Goal: Task Accomplishment & Management: Manage account settings

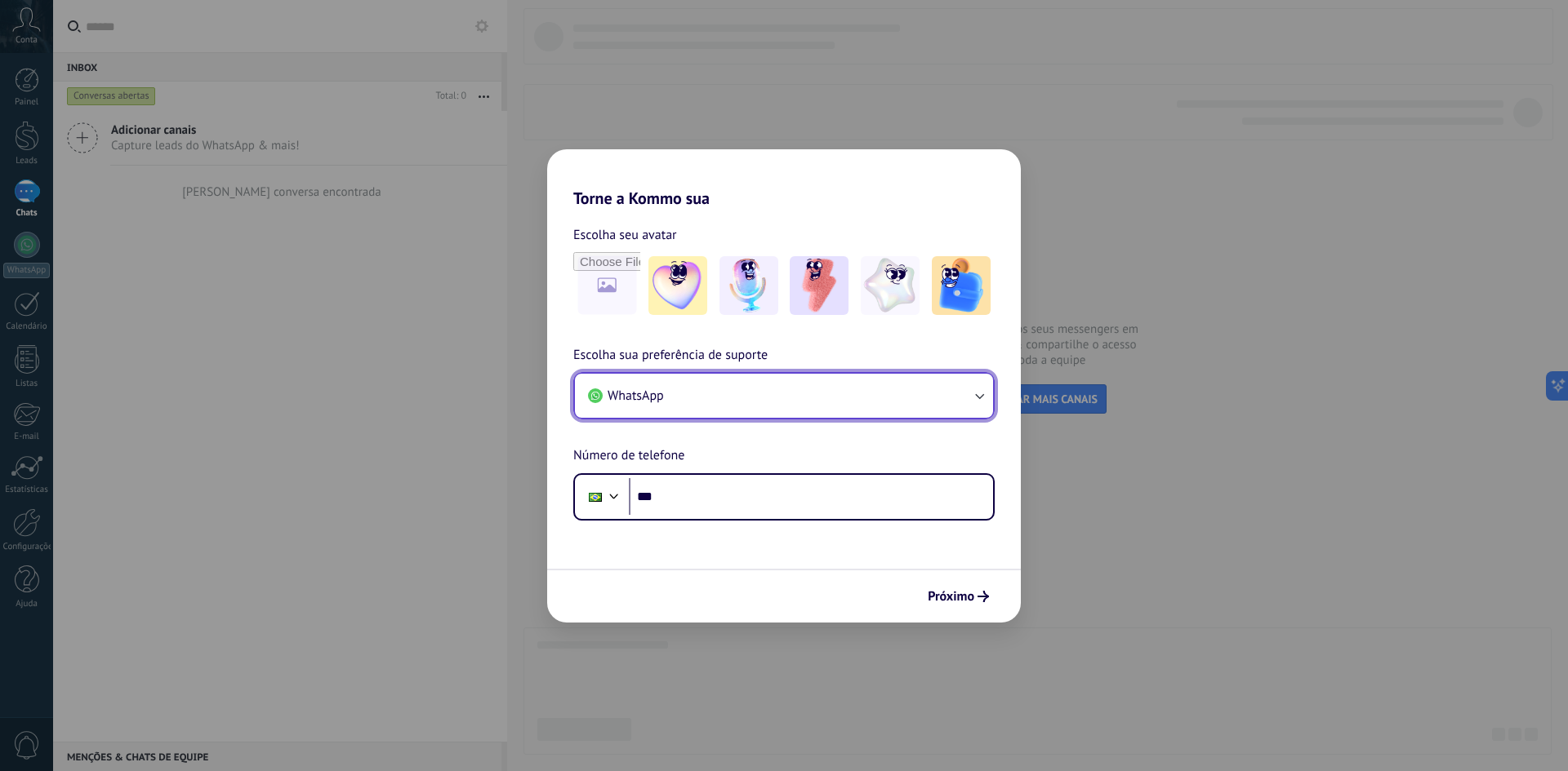
click at [789, 395] on button "WhatsApp" at bounding box center [784, 395] width 418 height 44
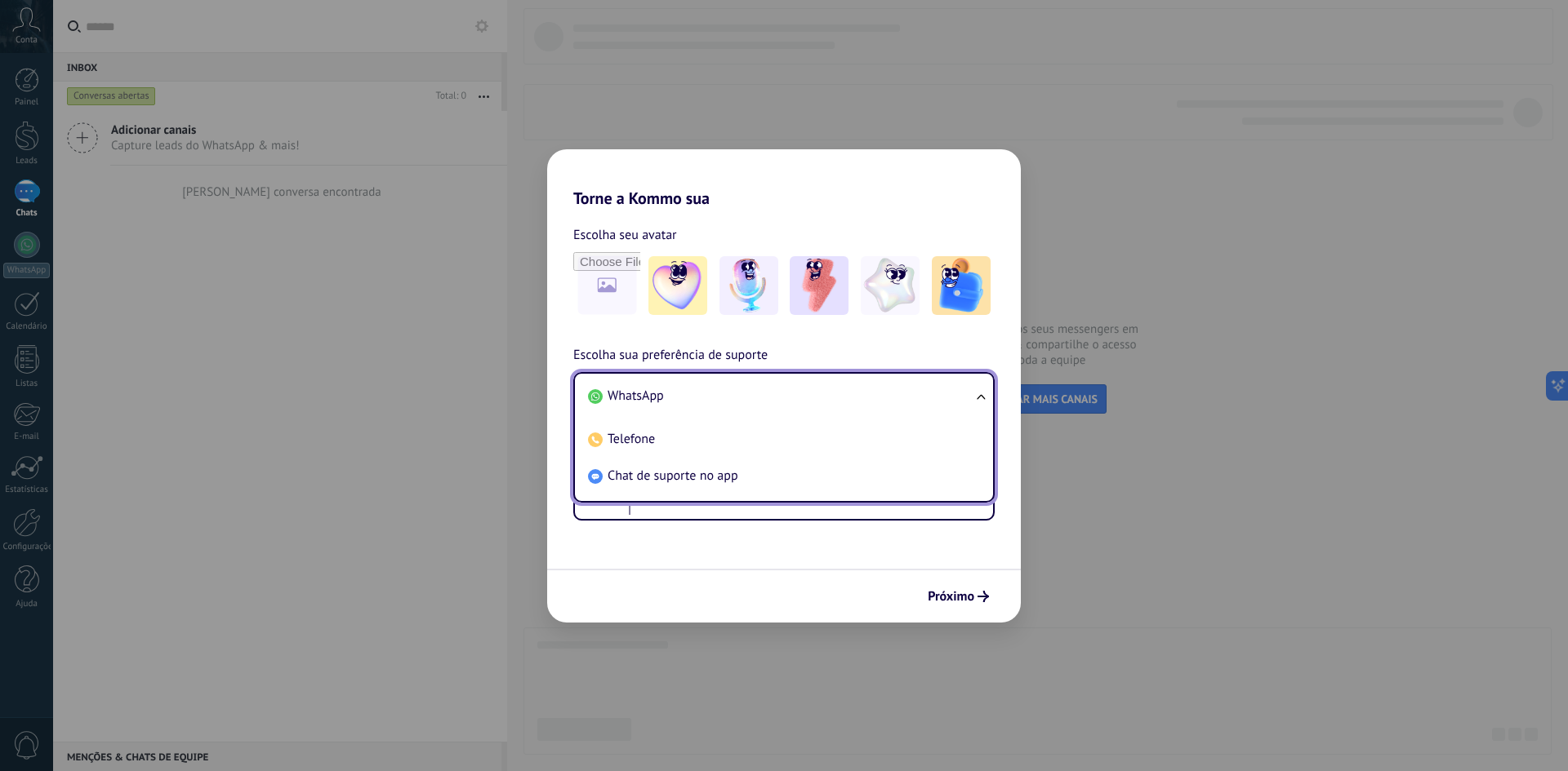
click at [789, 395] on li "WhatsApp" at bounding box center [780, 396] width 399 height 37
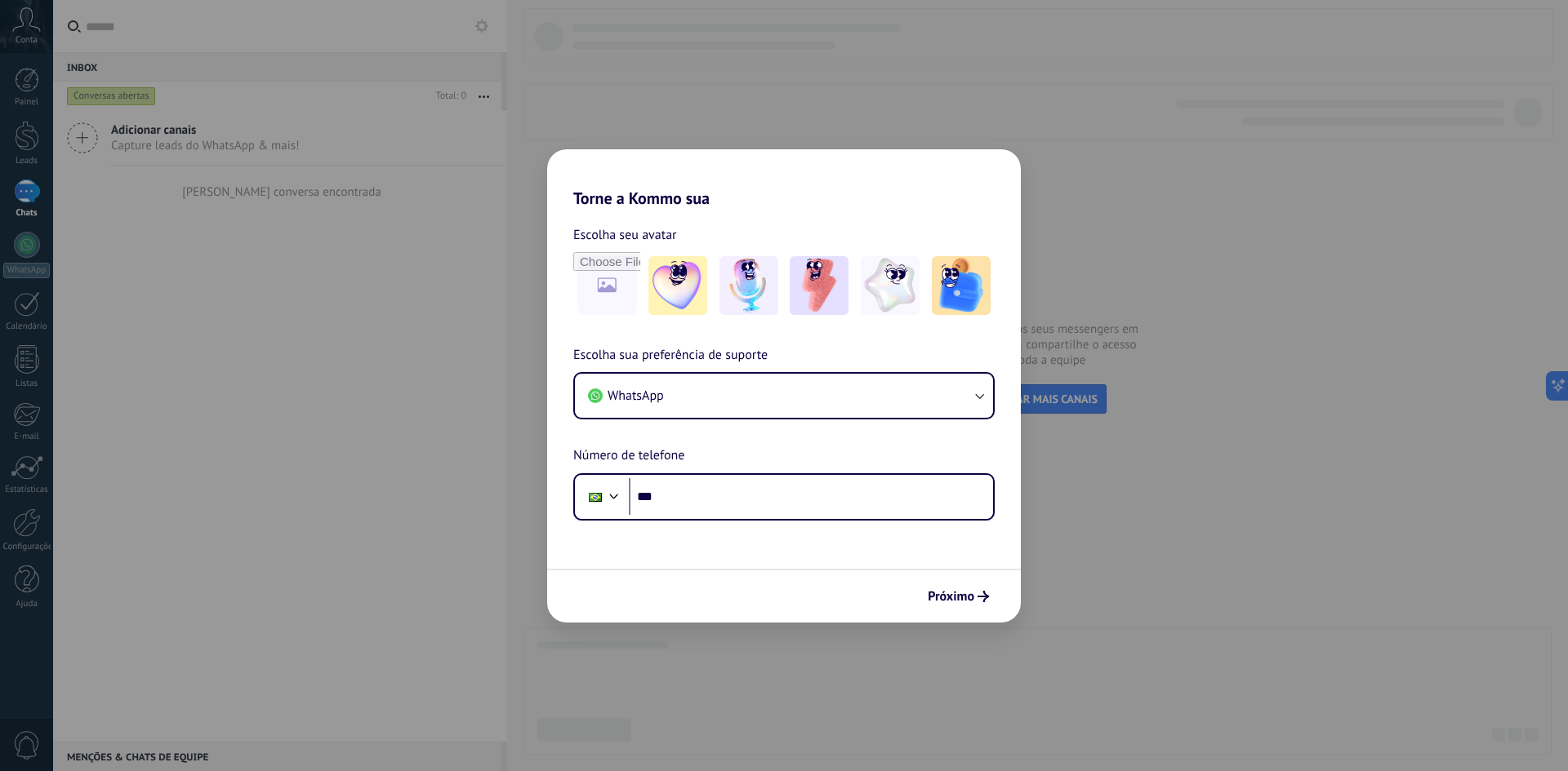
click at [1197, 431] on div "Torne a Kommo sua Escolha seu avatar Escolha sua preferência de suporte WhatsAp…" at bounding box center [784, 385] width 1568 height 771
click at [320, 76] on div "Torne a Kommo sua Escolha seu avatar Escolha sua preferência de suporte WhatsAp…" at bounding box center [784, 385] width 1568 height 771
click at [811, 493] on input "***" at bounding box center [810, 498] width 365 height 38
click at [956, 300] on img at bounding box center [960, 285] width 59 height 58
click at [944, 593] on span "Próximo" at bounding box center [951, 596] width 47 height 12
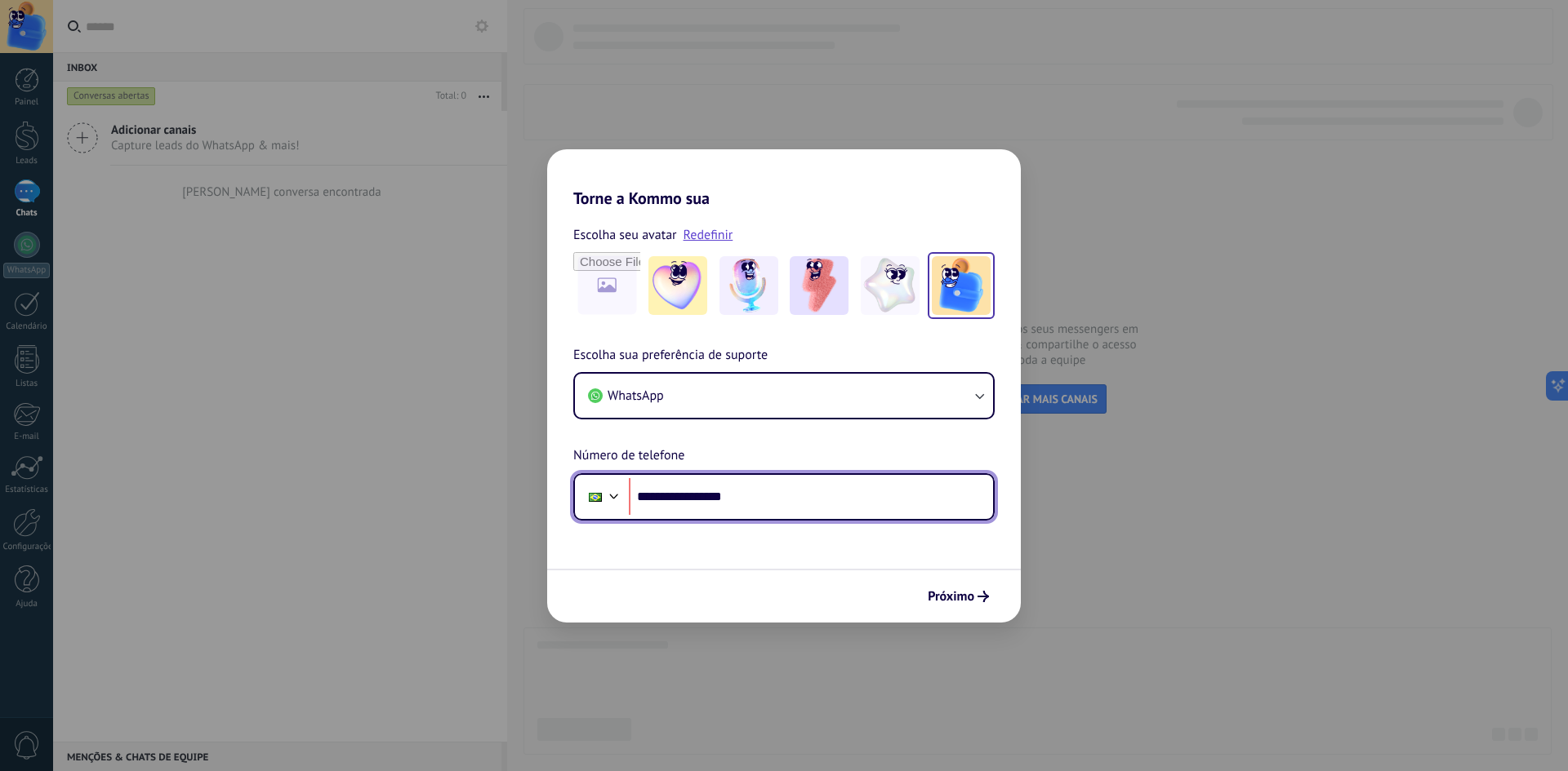
drag, startPoint x: 747, startPoint y: 498, endPoint x: 689, endPoint y: 501, distance: 58.1
click at [689, 501] on input "**********" at bounding box center [810, 498] width 365 height 38
type input "**********"
click at [790, 584] on div "Próximo" at bounding box center [784, 596] width 473 height 54
click at [972, 598] on span "Próximo" at bounding box center [951, 596] width 47 height 12
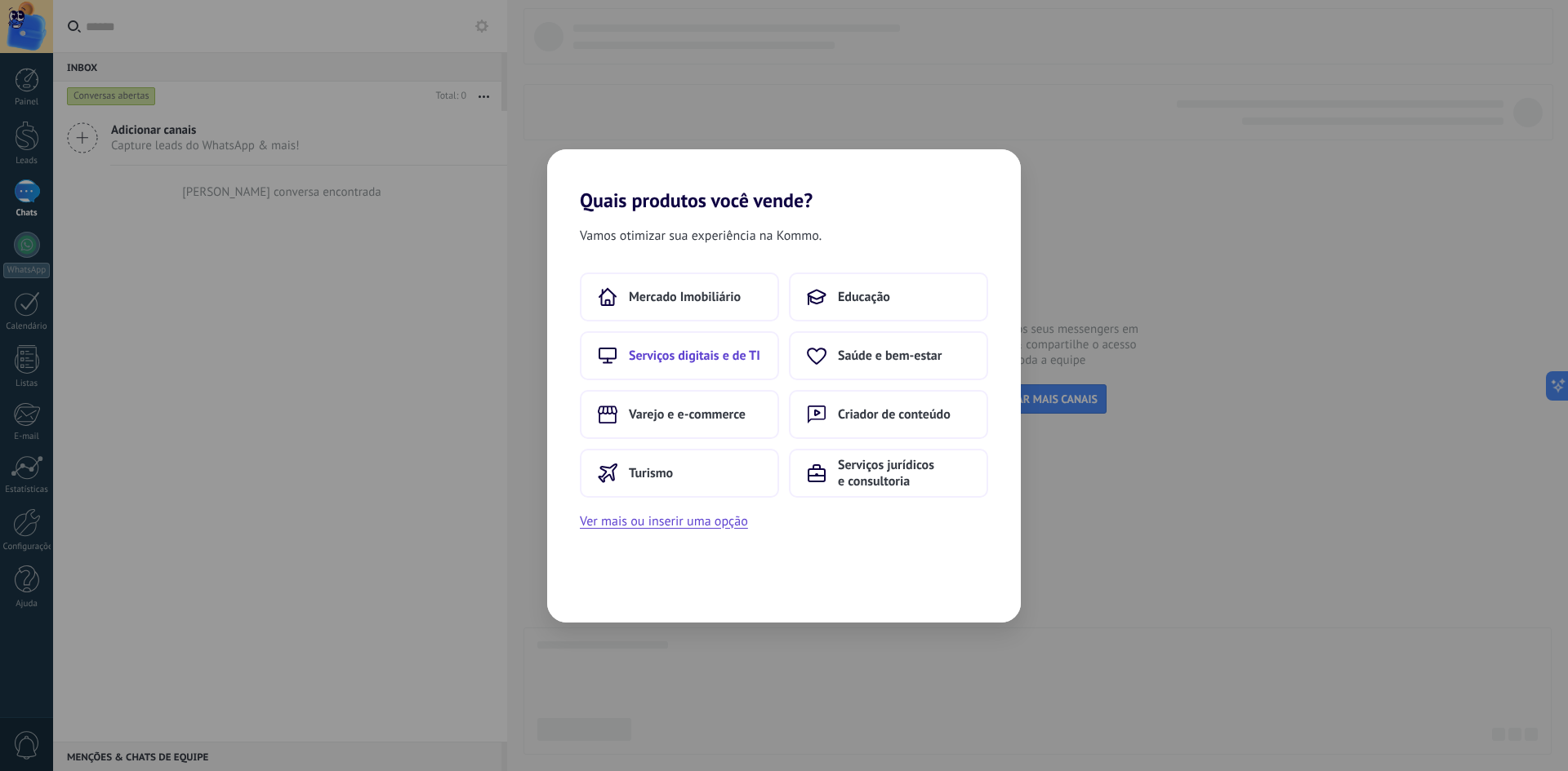
click at [735, 352] on span "Serviços digitais e de TI" at bounding box center [694, 355] width 131 height 16
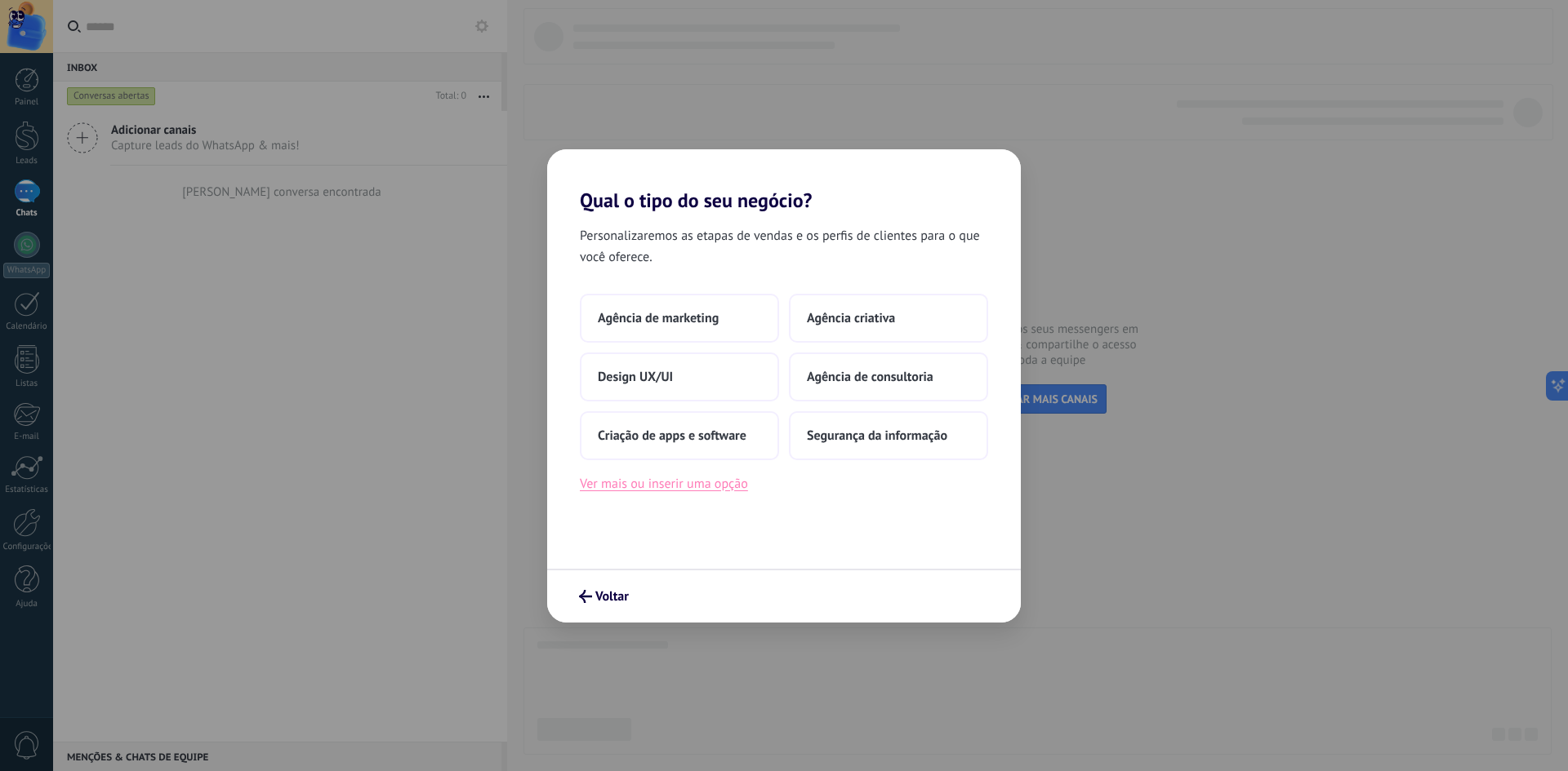
click at [645, 488] on button "Ver mais ou inserir uma opção" at bounding box center [663, 484] width 168 height 22
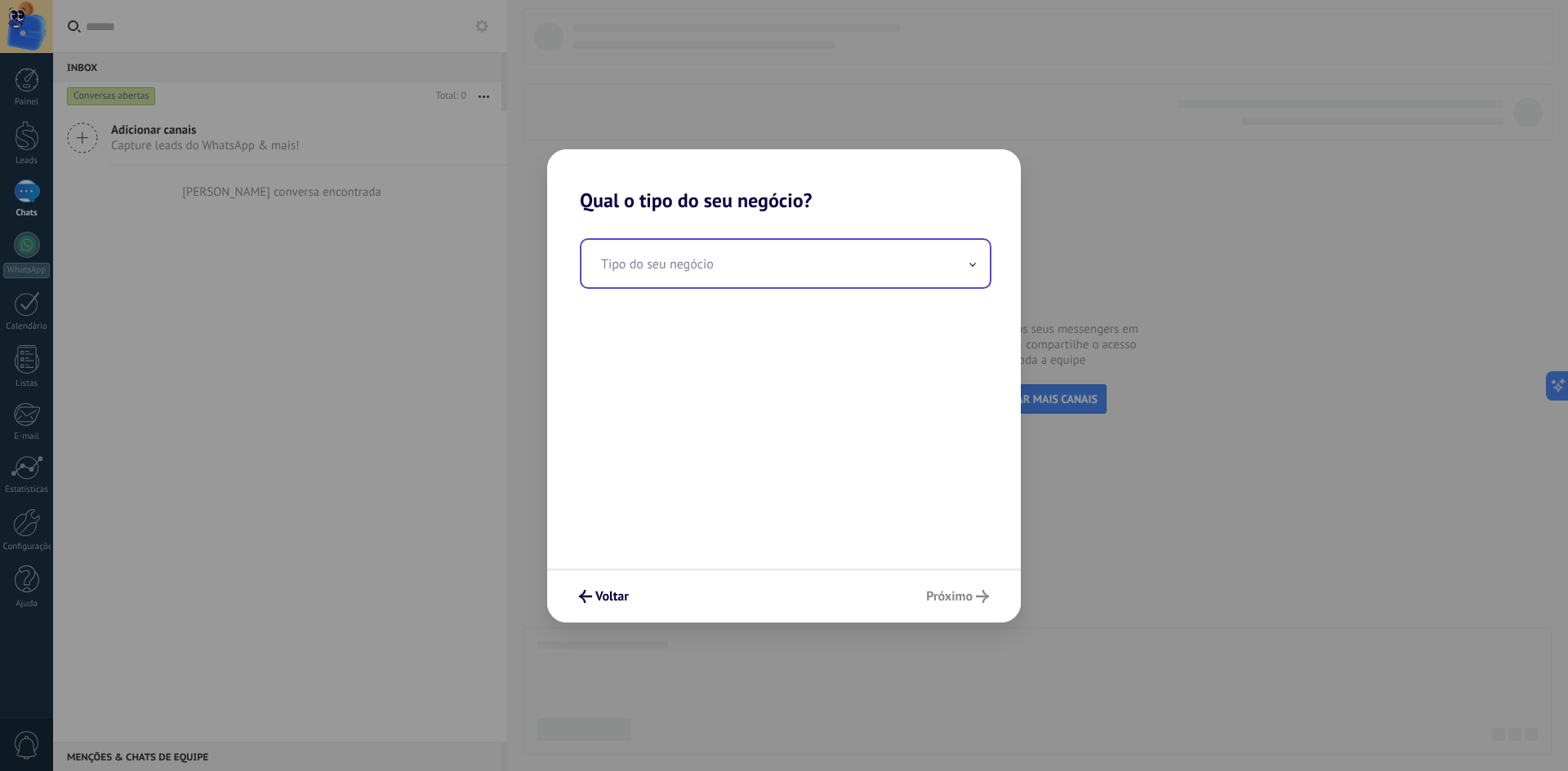
click at [674, 272] on input "text" at bounding box center [786, 264] width 409 height 48
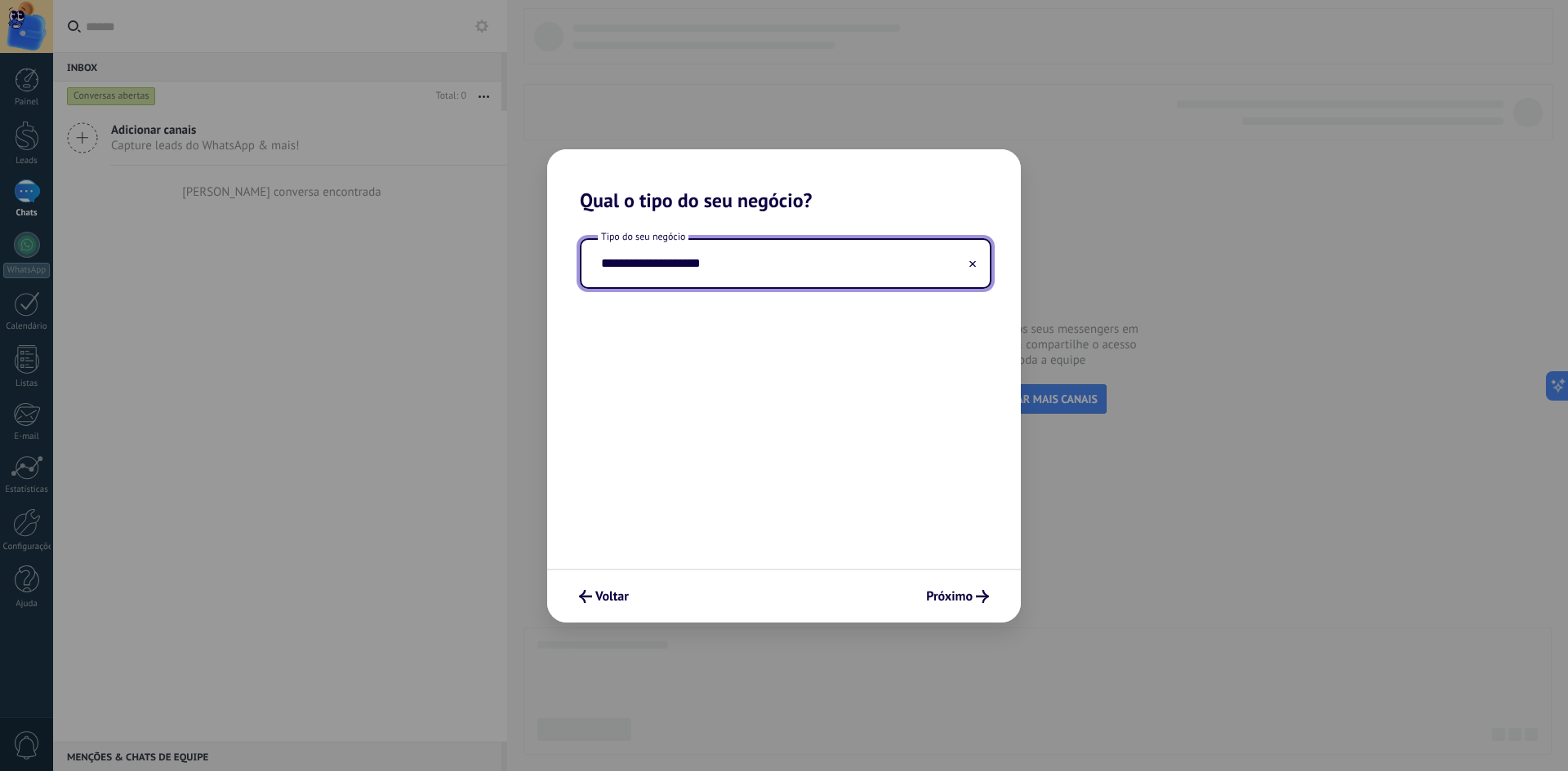
type input "**********"
click at [820, 364] on div "**********" at bounding box center [784, 390] width 473 height 356
click at [946, 593] on span "Próximo" at bounding box center [950, 596] width 47 height 12
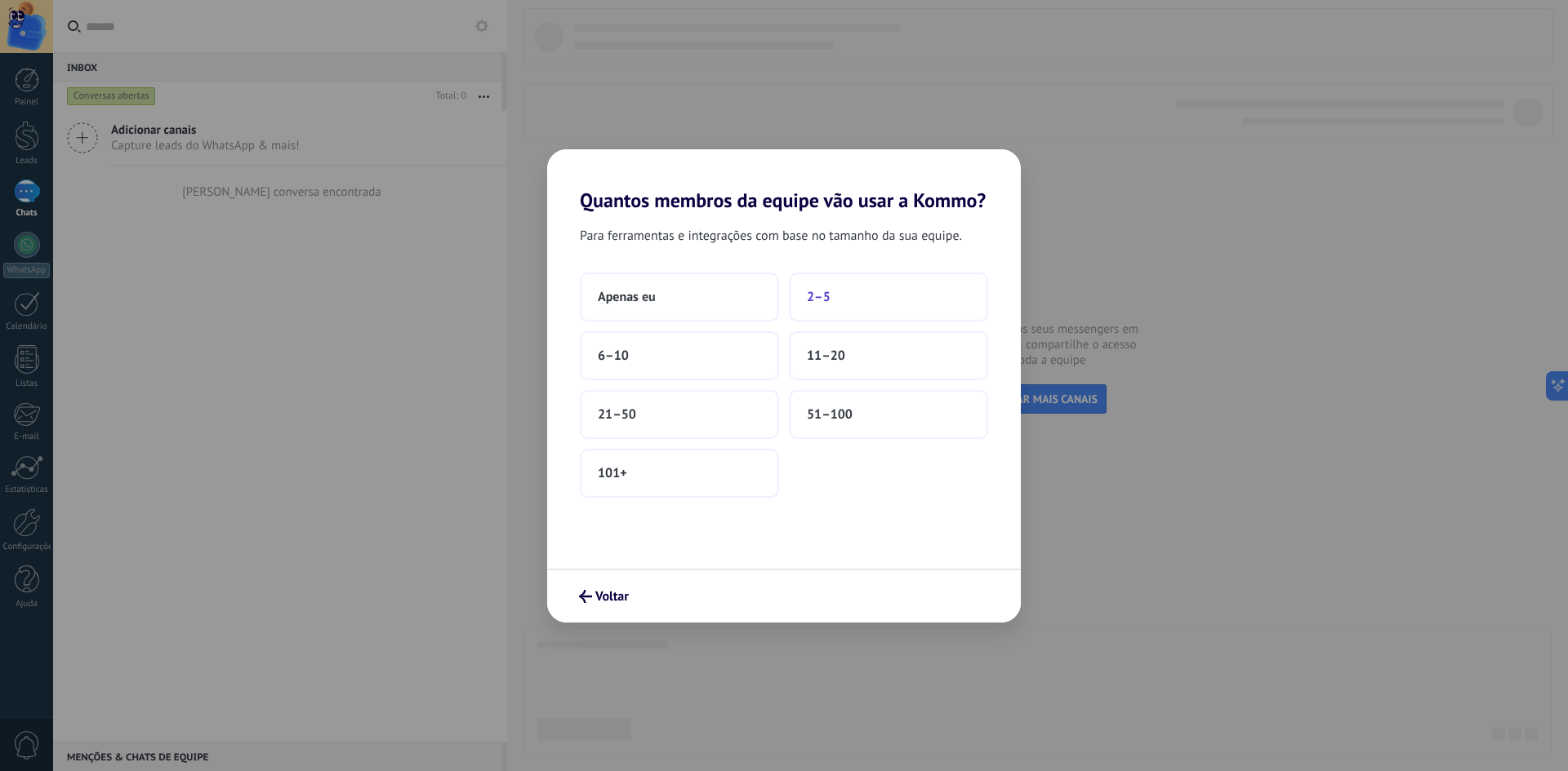
click at [828, 295] on span "2–5" at bounding box center [818, 297] width 23 height 16
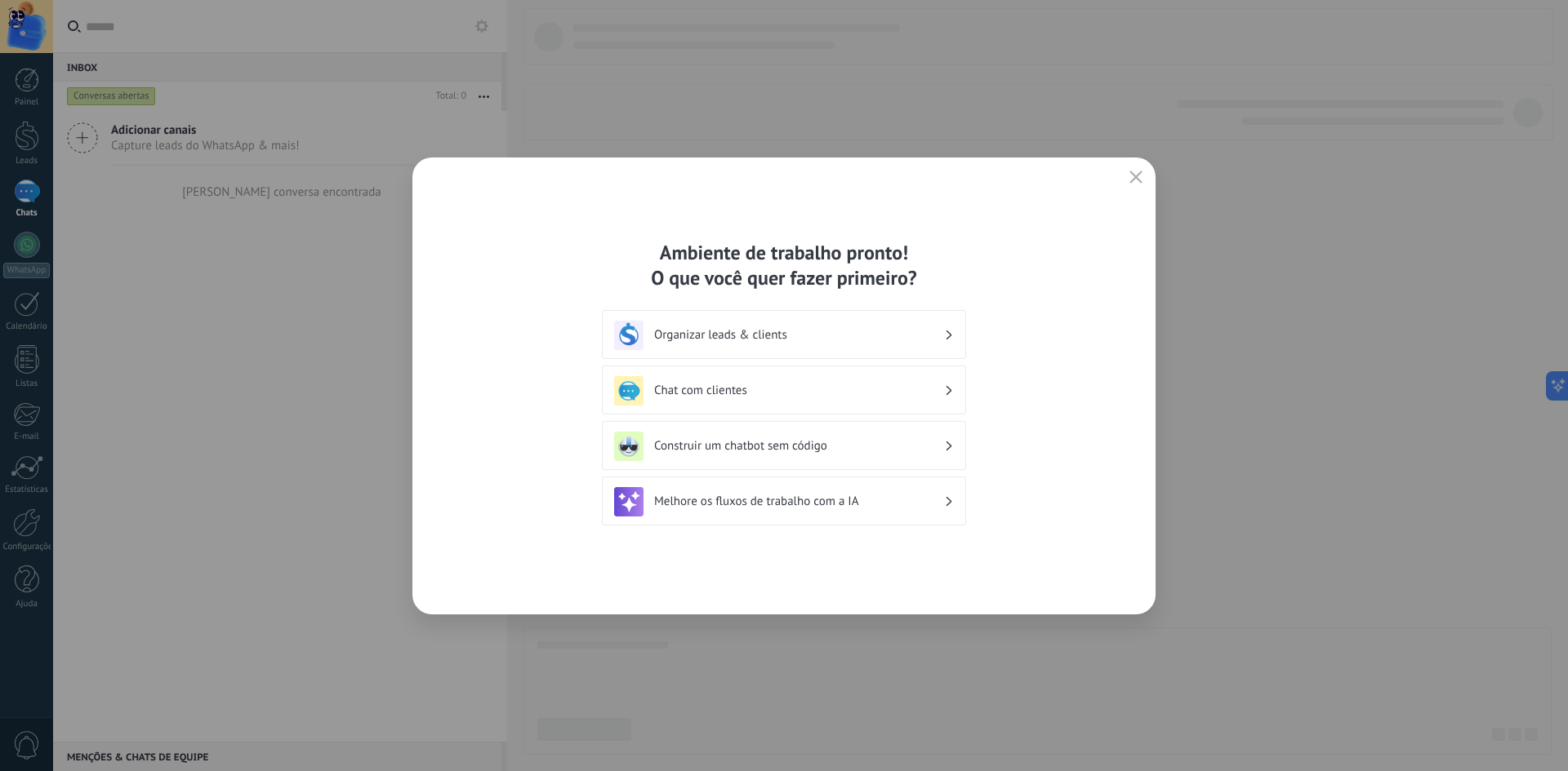
click at [784, 340] on h3 "Organizar leads & clients" at bounding box center [799, 335] width 290 height 15
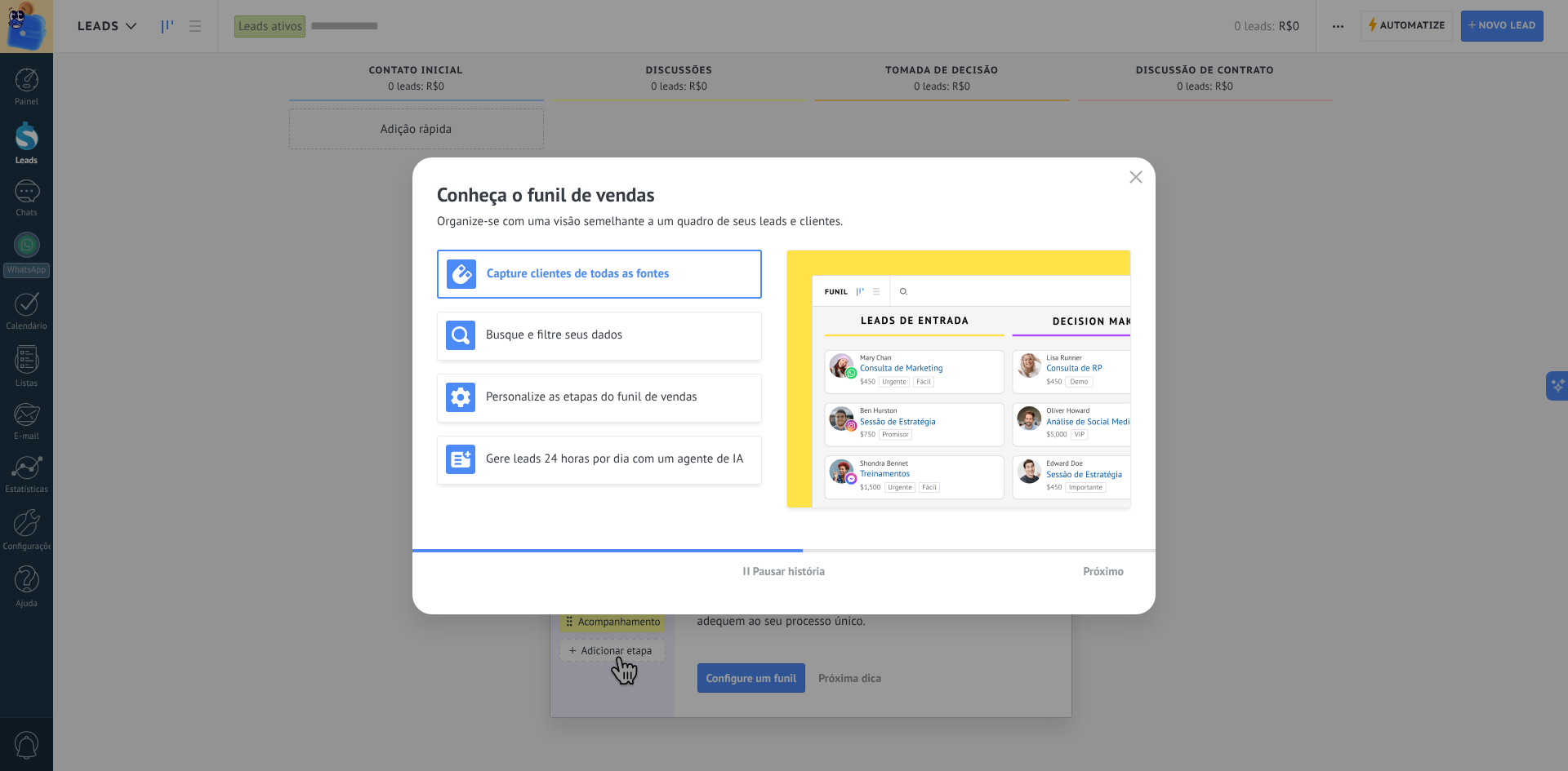
click at [1106, 569] on span "Próximo" at bounding box center [1103, 571] width 41 height 12
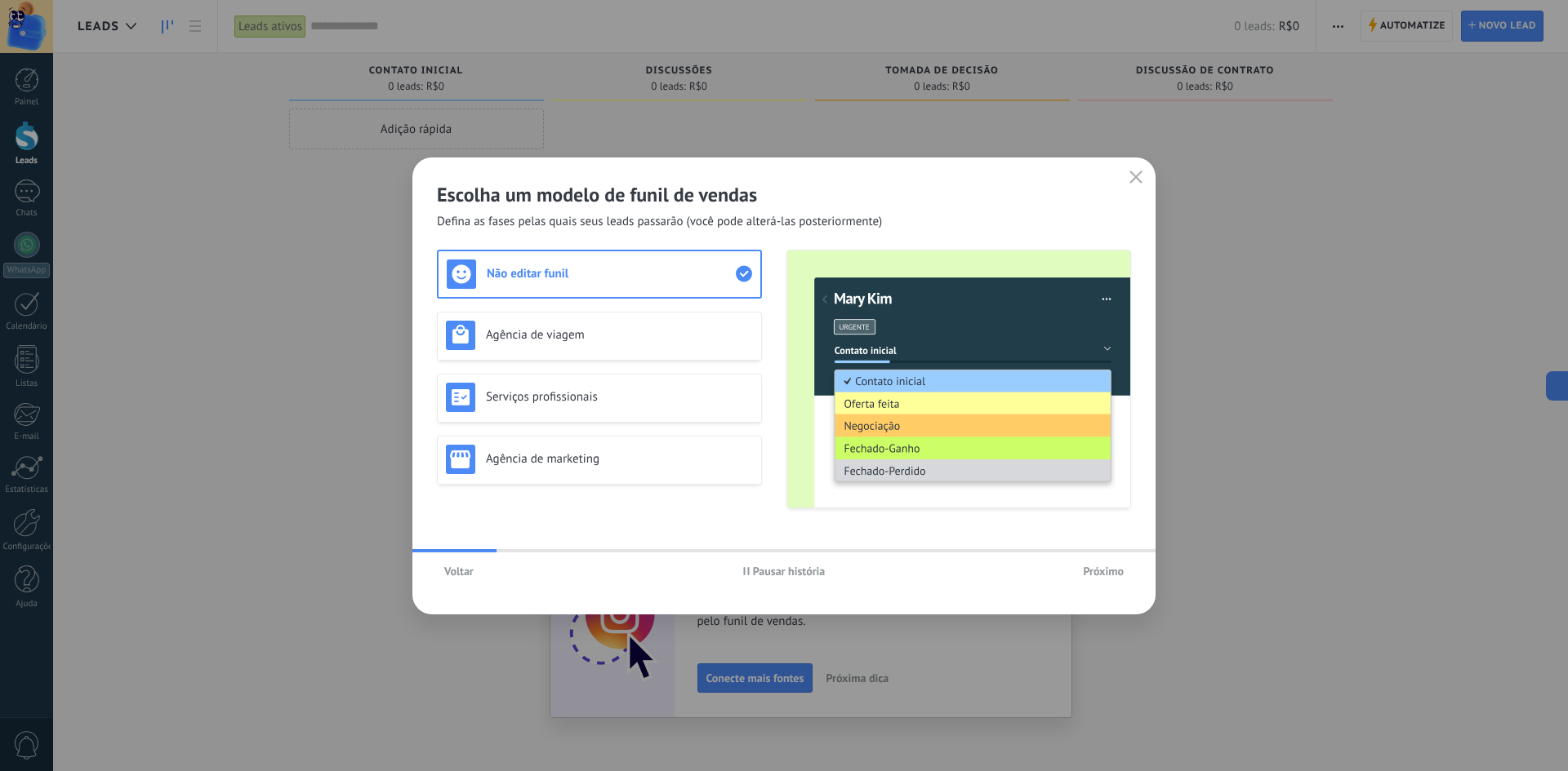
click at [1106, 569] on span "Próximo" at bounding box center [1103, 571] width 41 height 12
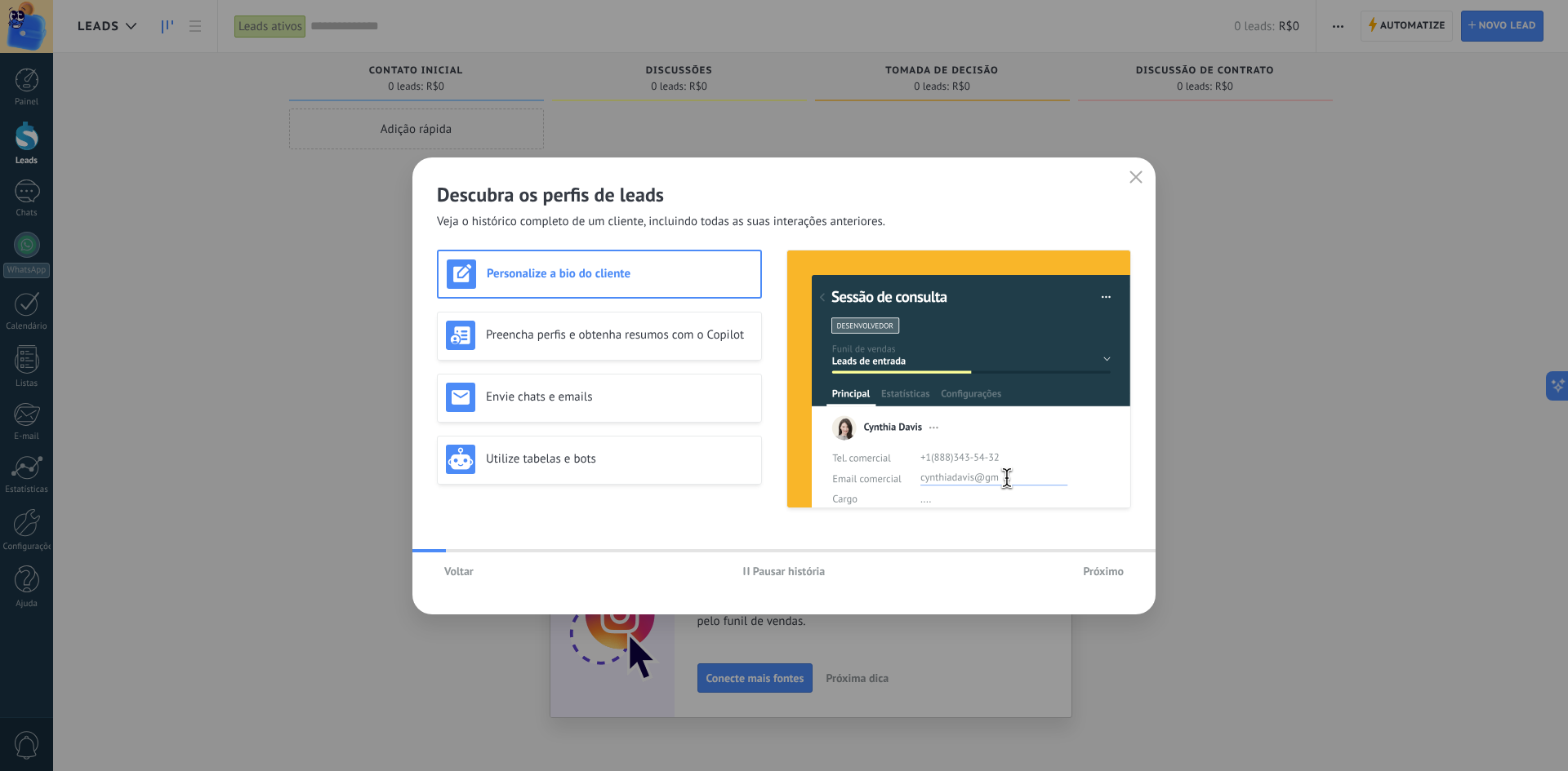
click at [1106, 569] on span "Próximo" at bounding box center [1103, 571] width 41 height 12
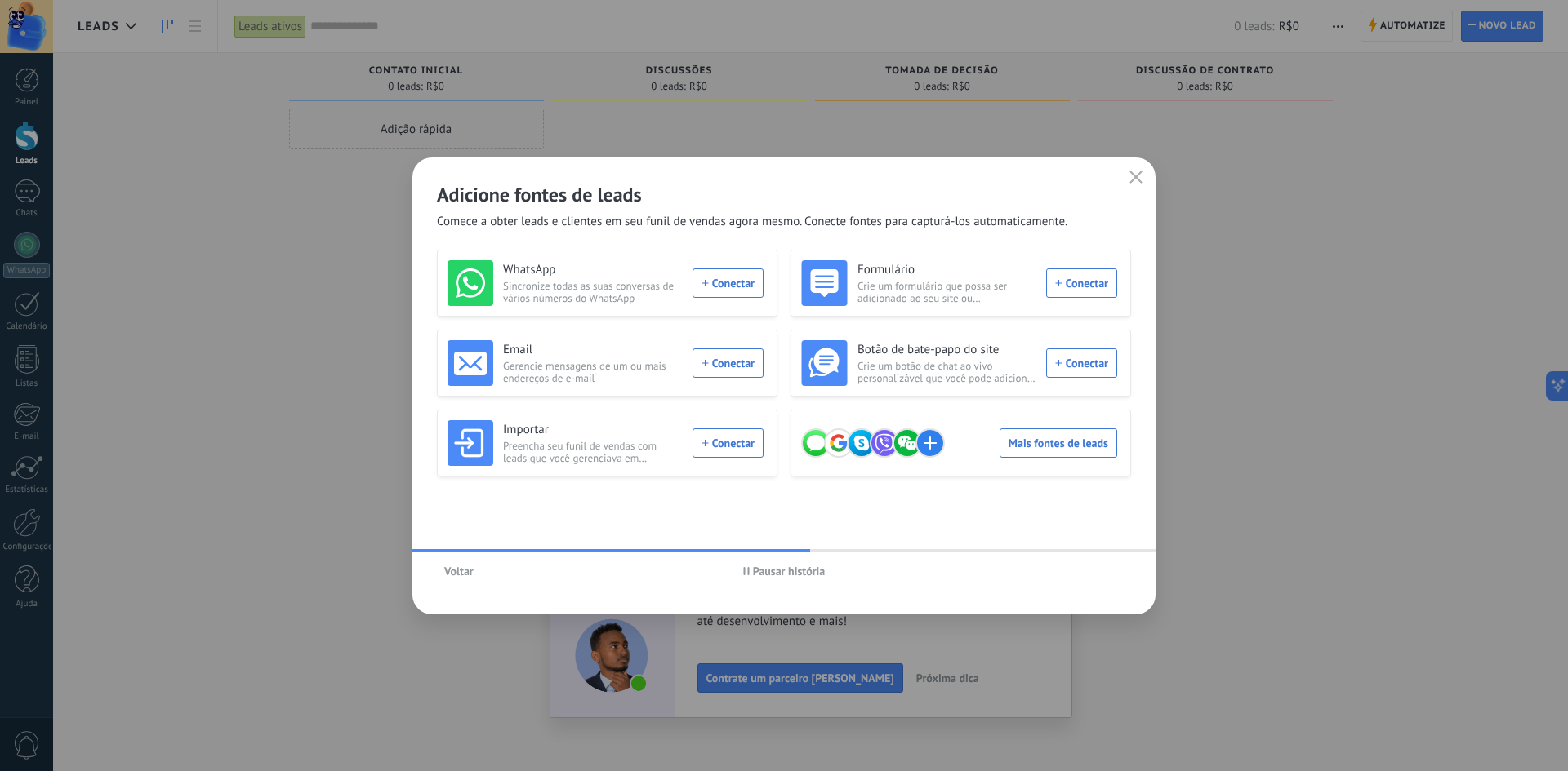
click at [1142, 176] on button "button" at bounding box center [1136, 177] width 22 height 22
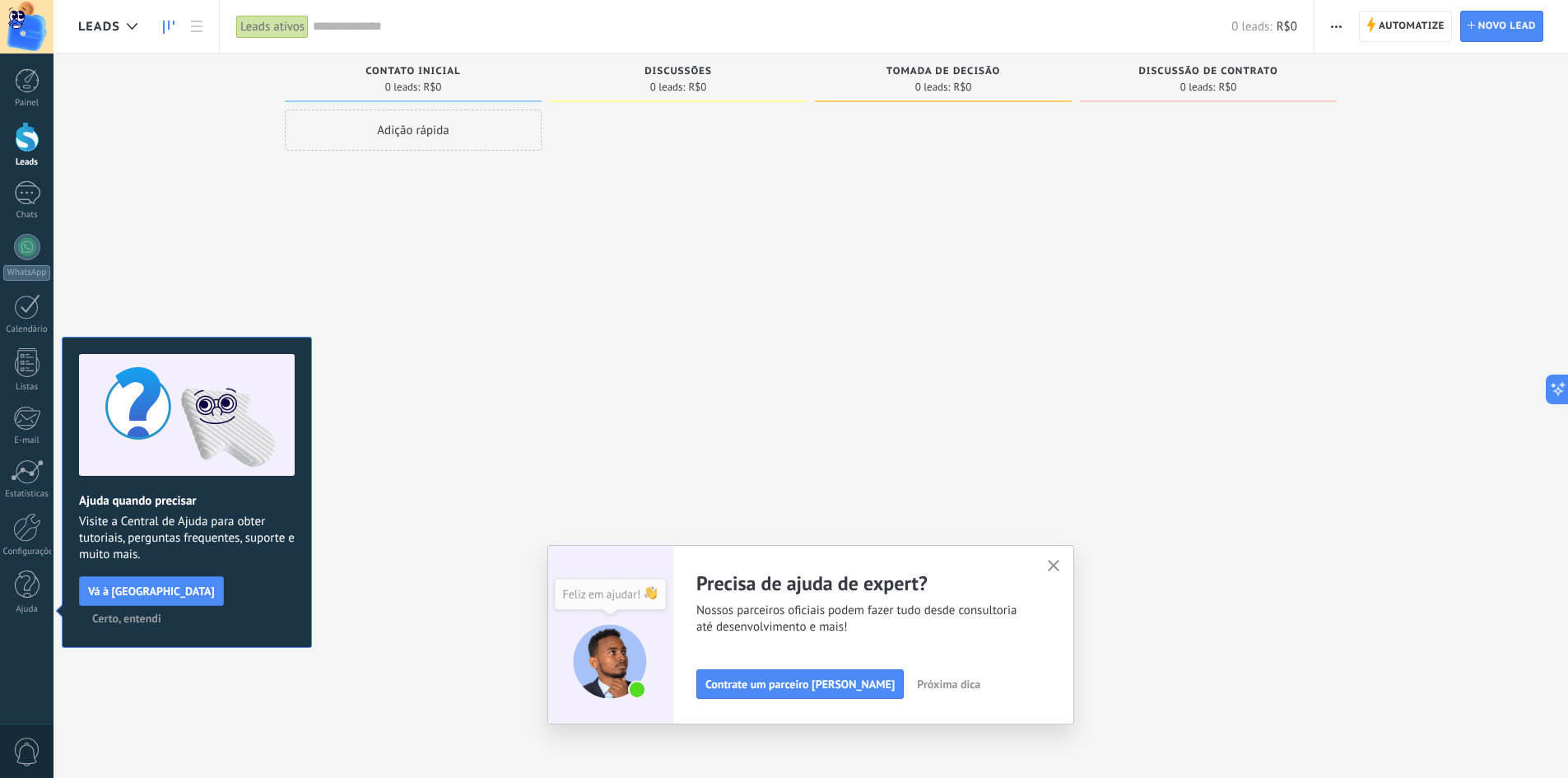
click at [162, 613] on span "Certo, entendi" at bounding box center [127, 618] width 69 height 12
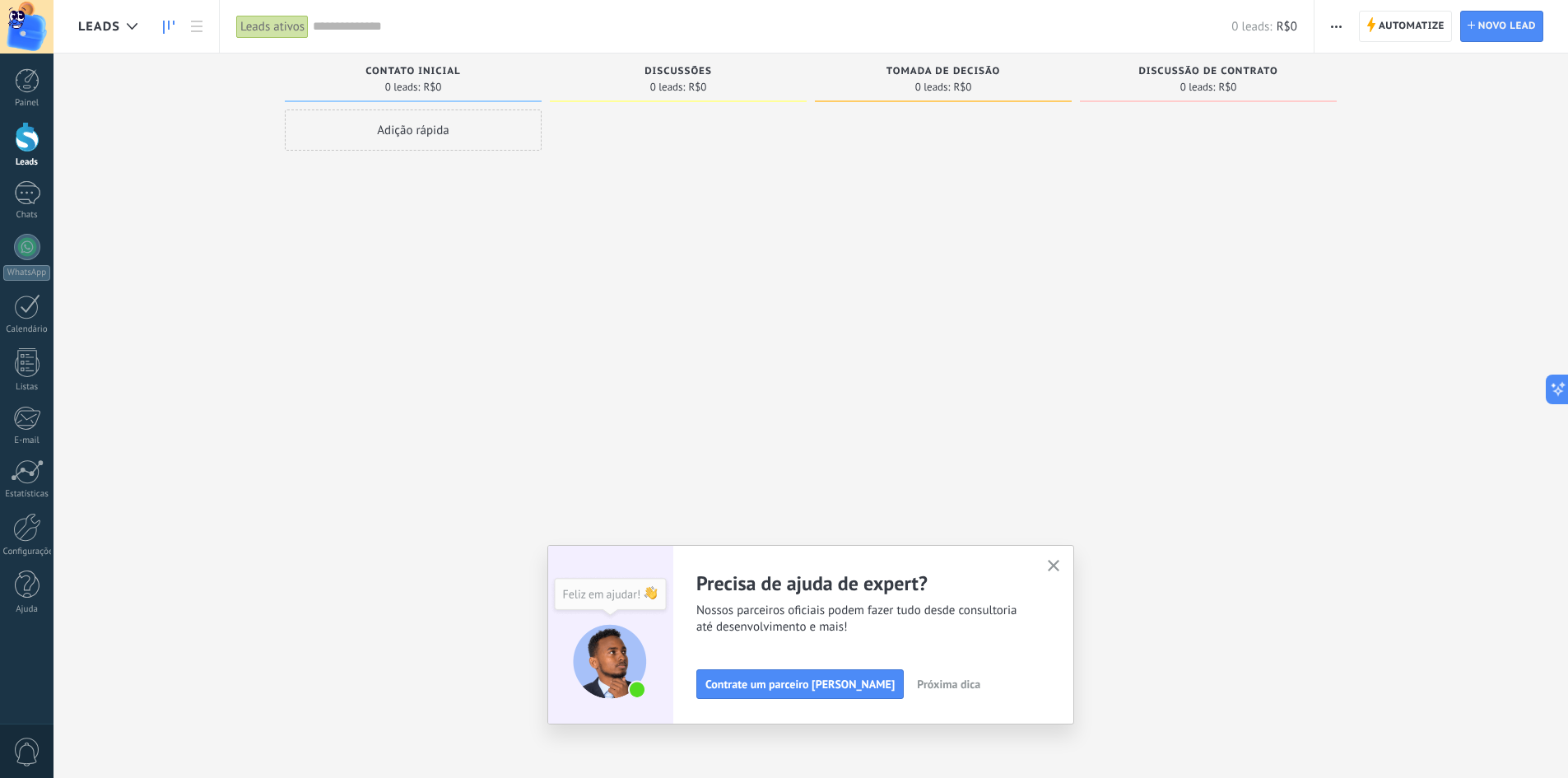
click at [1060, 570] on icon "button" at bounding box center [1054, 566] width 13 height 13
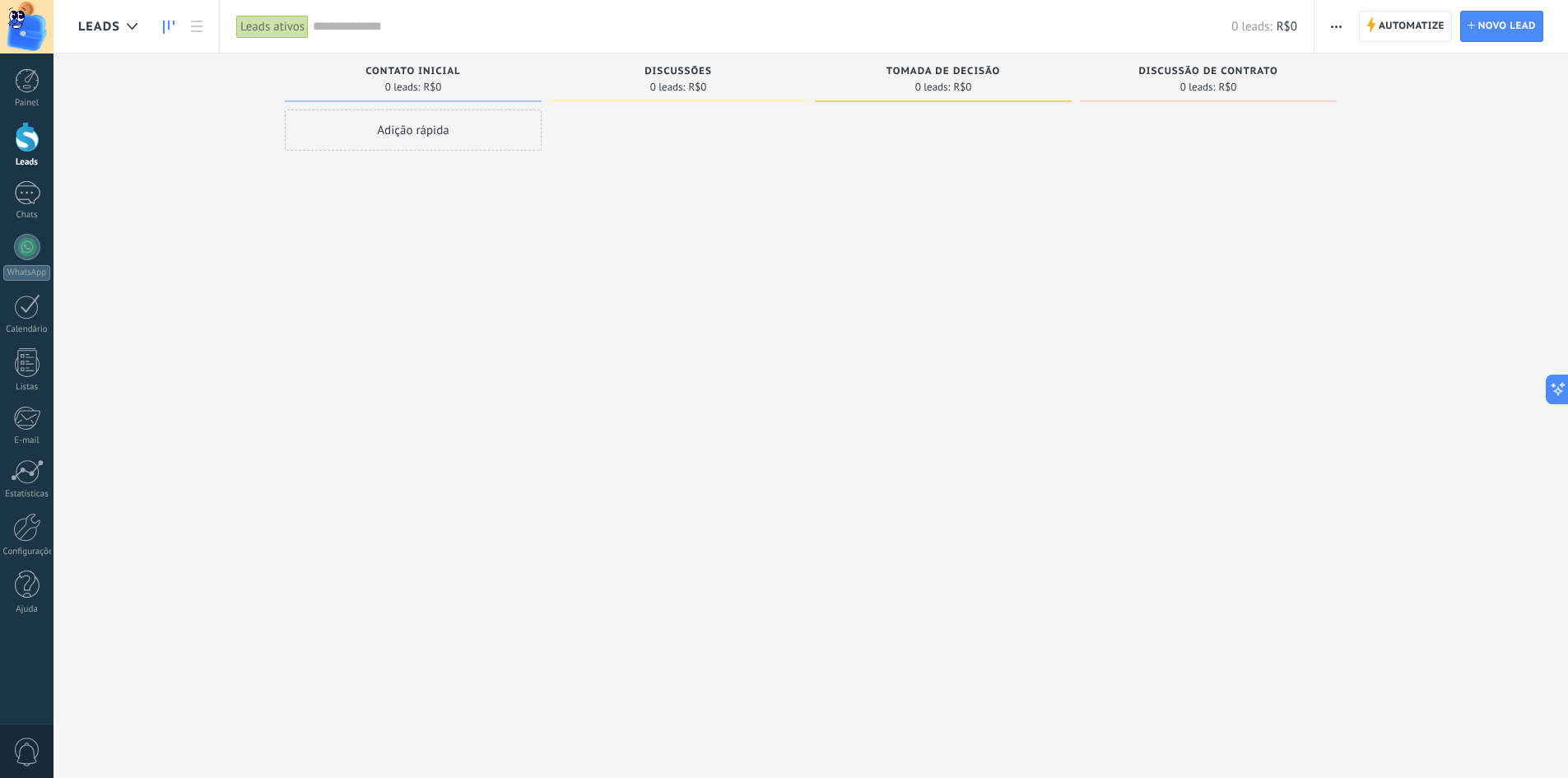
click at [470, 135] on div "Adição rápida" at bounding box center [413, 130] width 257 height 41
click at [633, 556] on div at bounding box center [678, 391] width 257 height 563
click at [1324, 192] on div at bounding box center [1208, 391] width 257 height 563
click at [122, 21] on div at bounding box center [132, 26] width 27 height 32
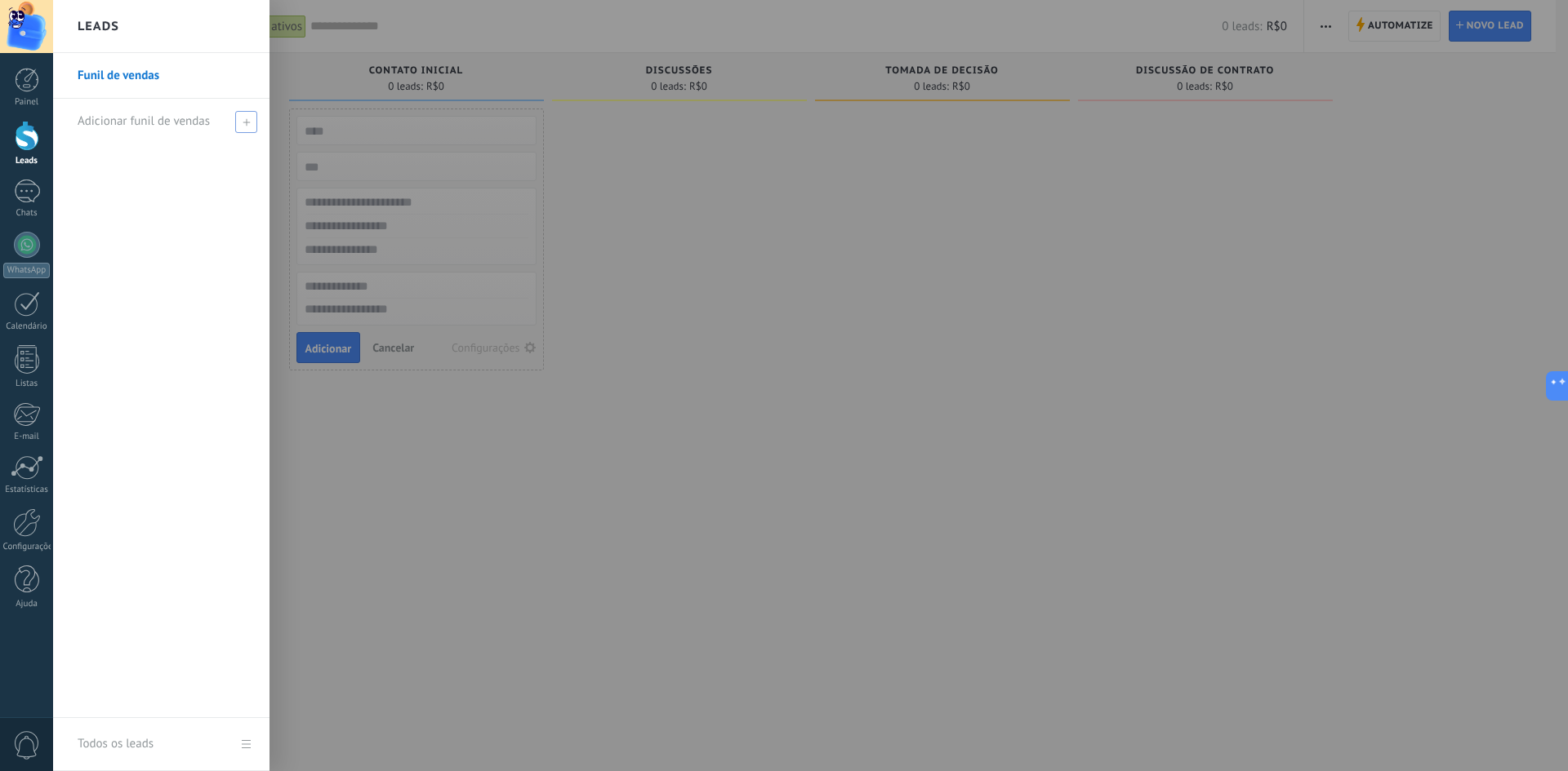
click at [219, 128] on div "Adicionar funil de vendas" at bounding box center [165, 121] width 176 height 45
click at [423, 406] on div at bounding box center [837, 385] width 1568 height 771
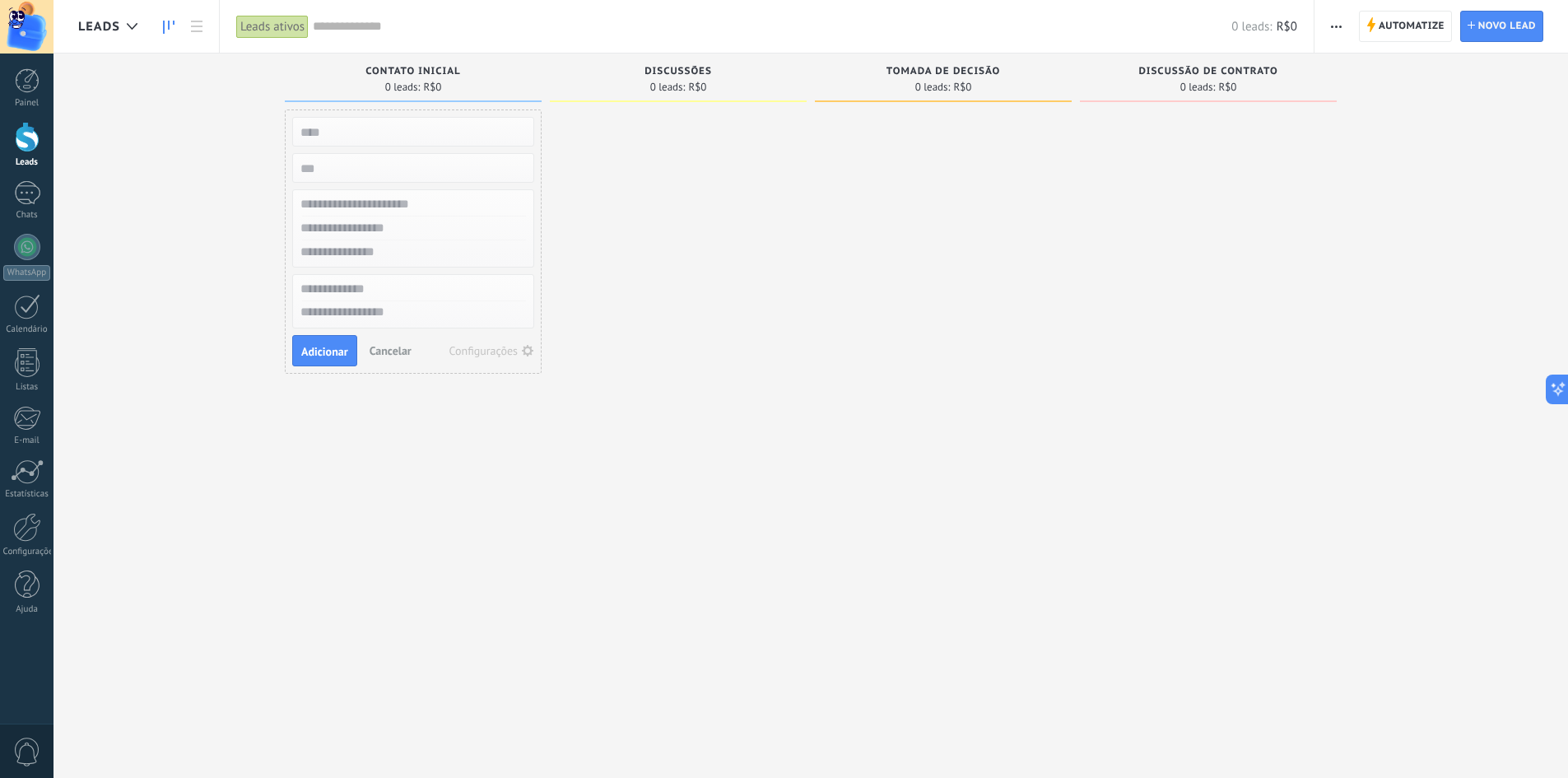
click at [396, 355] on span "Cancelar" at bounding box center [390, 350] width 42 height 15
click at [194, 27] on use at bounding box center [196, 26] width 12 height 12
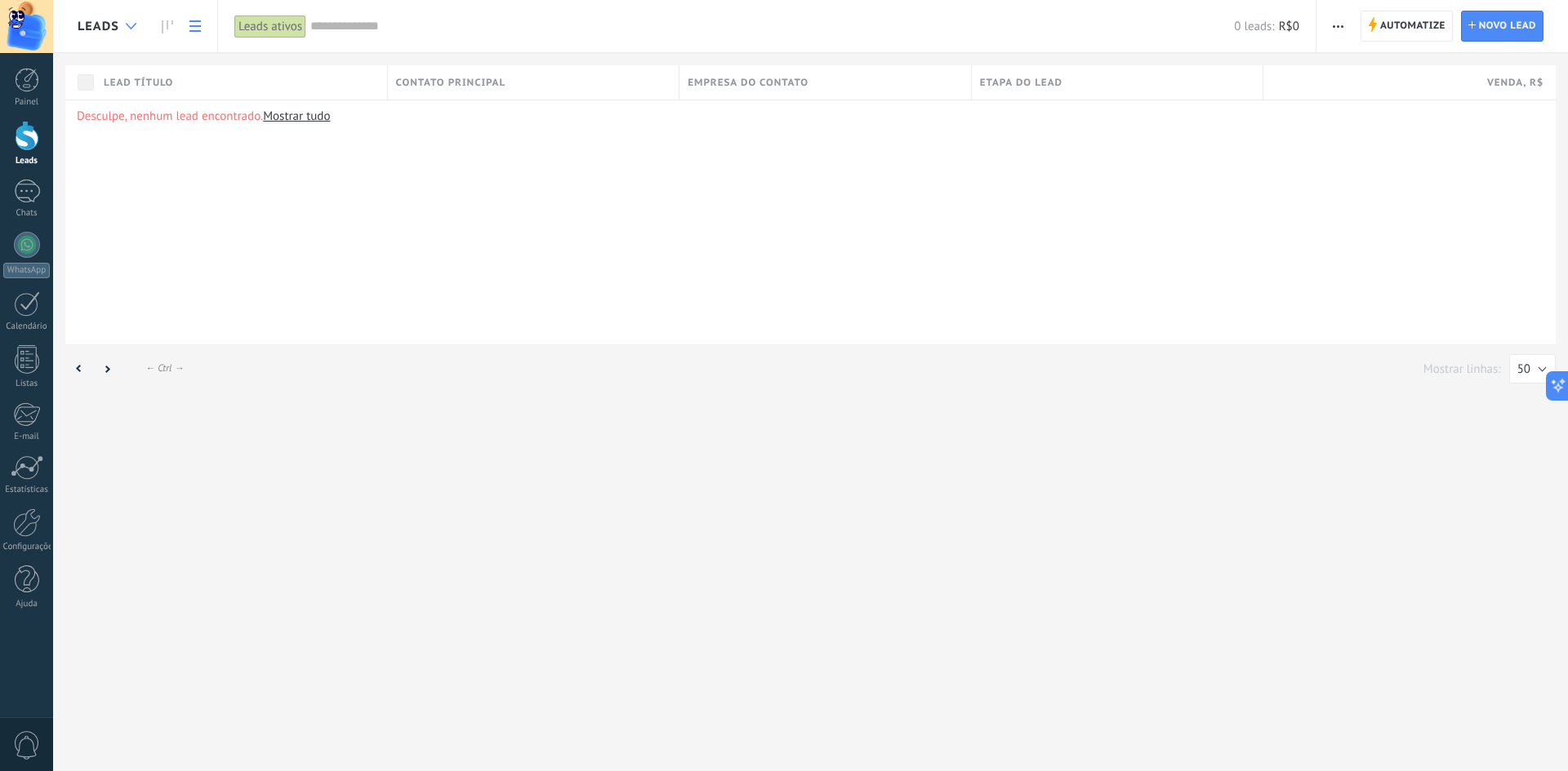
click at [119, 28] on div at bounding box center [131, 26] width 27 height 31
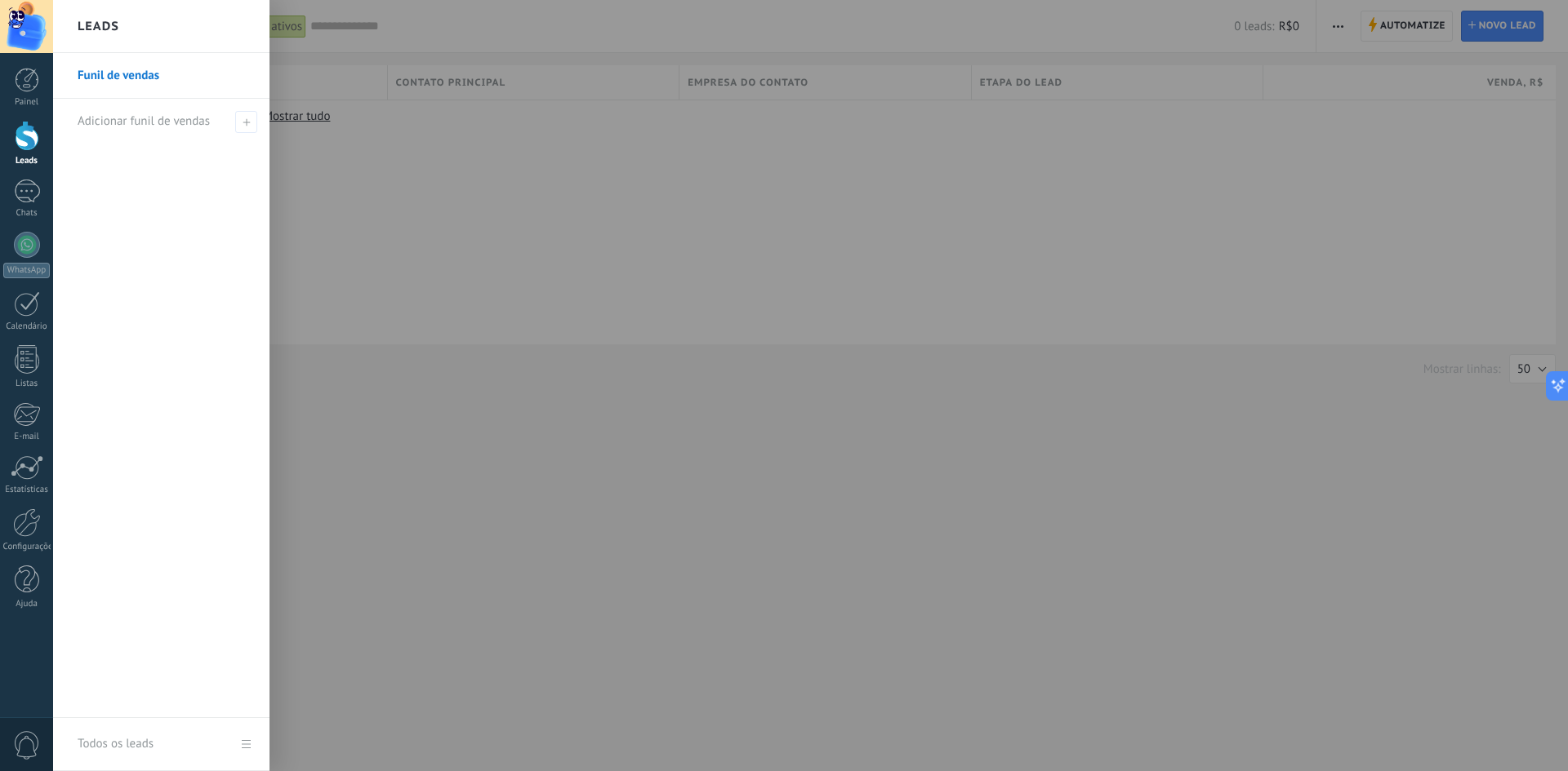
click at [479, 261] on div at bounding box center [837, 385] width 1568 height 771
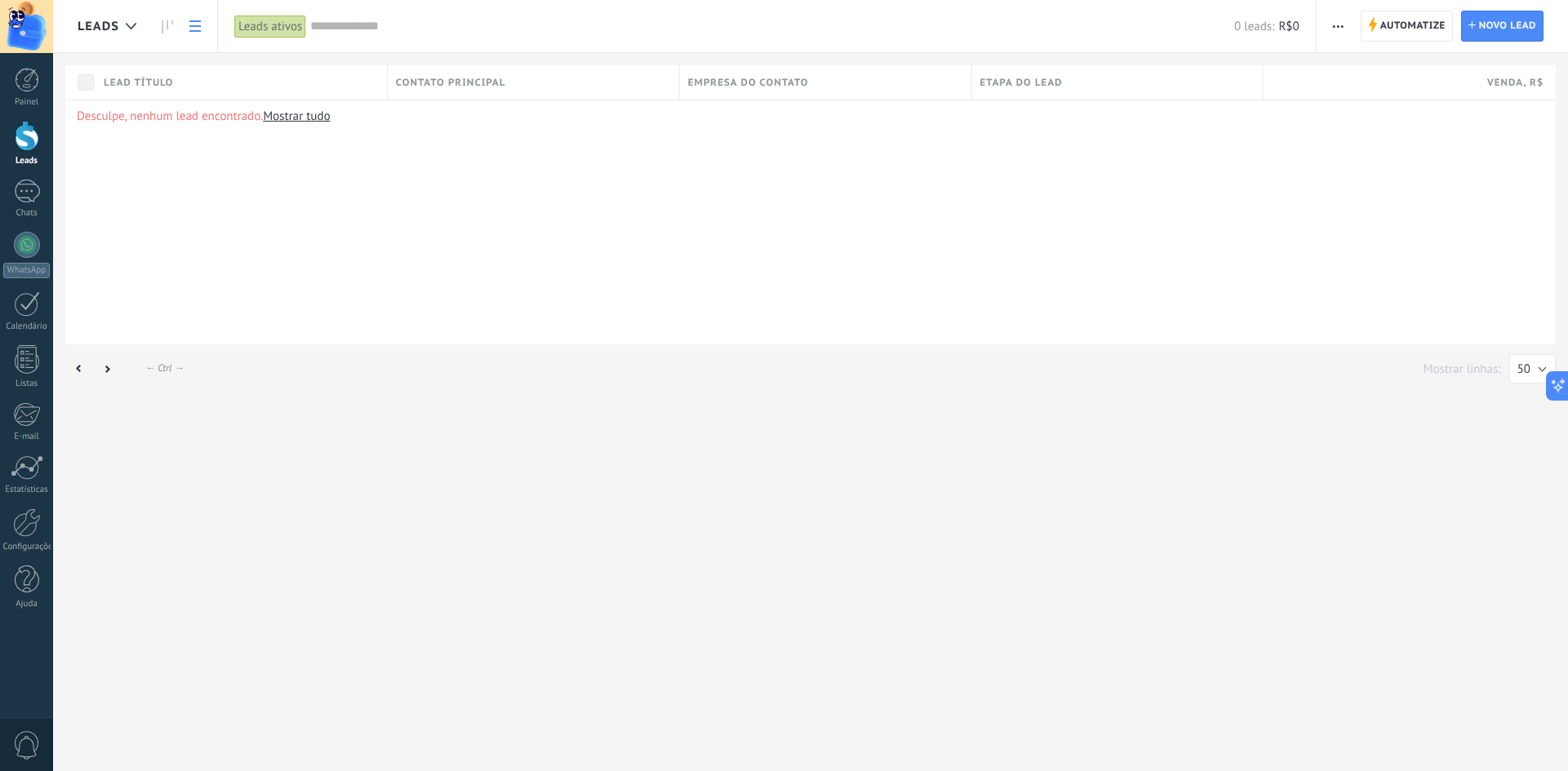
click at [1339, 25] on use "button" at bounding box center [1338, 26] width 11 height 3
click at [1375, 108] on span "Editar funil de vendas" at bounding box center [1404, 103] width 113 height 32
